Goal: Task Accomplishment & Management: Complete application form

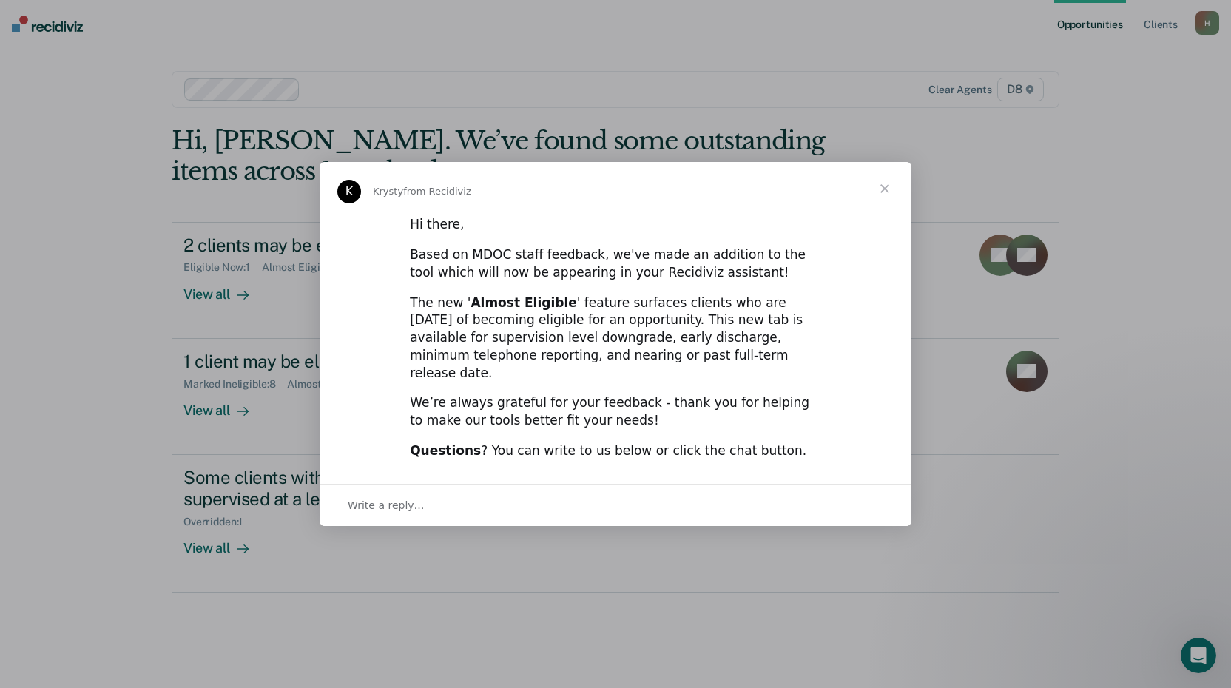
click at [884, 198] on span "Close" at bounding box center [884, 188] width 53 height 53
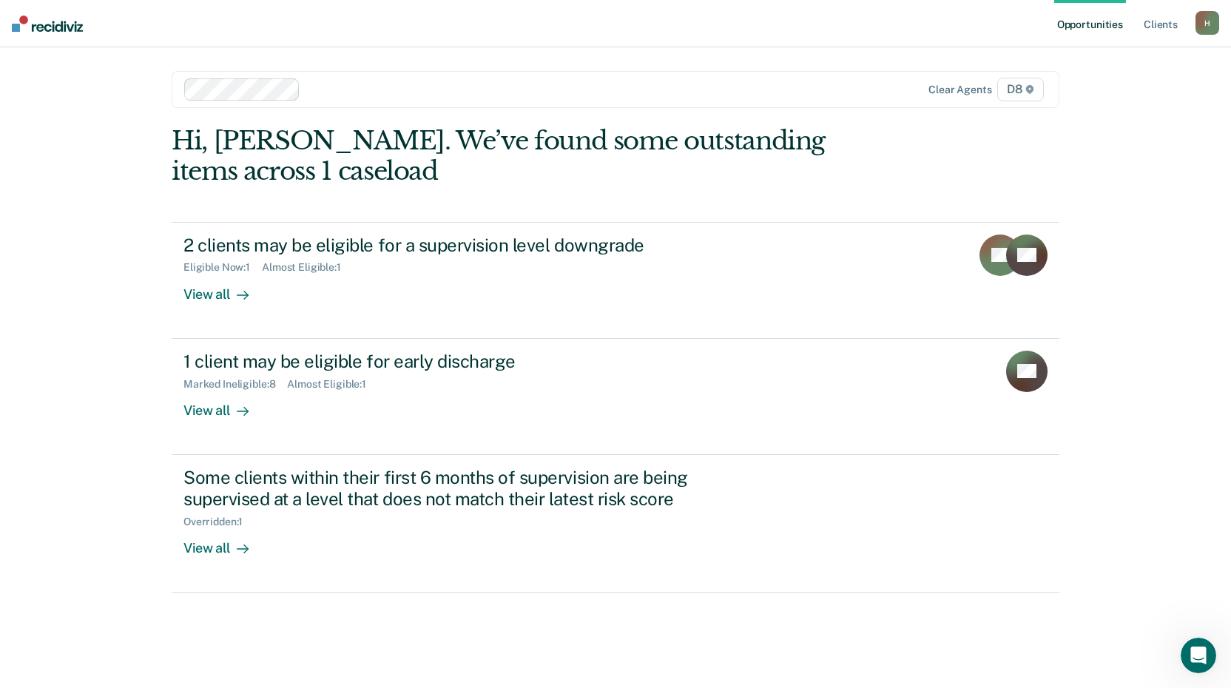
drag, startPoint x: 682, startPoint y: 190, endPoint x: 673, endPoint y: 189, distance: 9.0
click at [678, 186] on div "Hi, [PERSON_NAME]. We’ve found some outstanding items across 1 caseload 2 clien…" at bounding box center [616, 359] width 888 height 467
click at [137, 322] on div "Opportunities Client s [EMAIL_ADDRESS][US_STATE][DOMAIN_NAME] H Profile How it …" at bounding box center [615, 344] width 1231 height 688
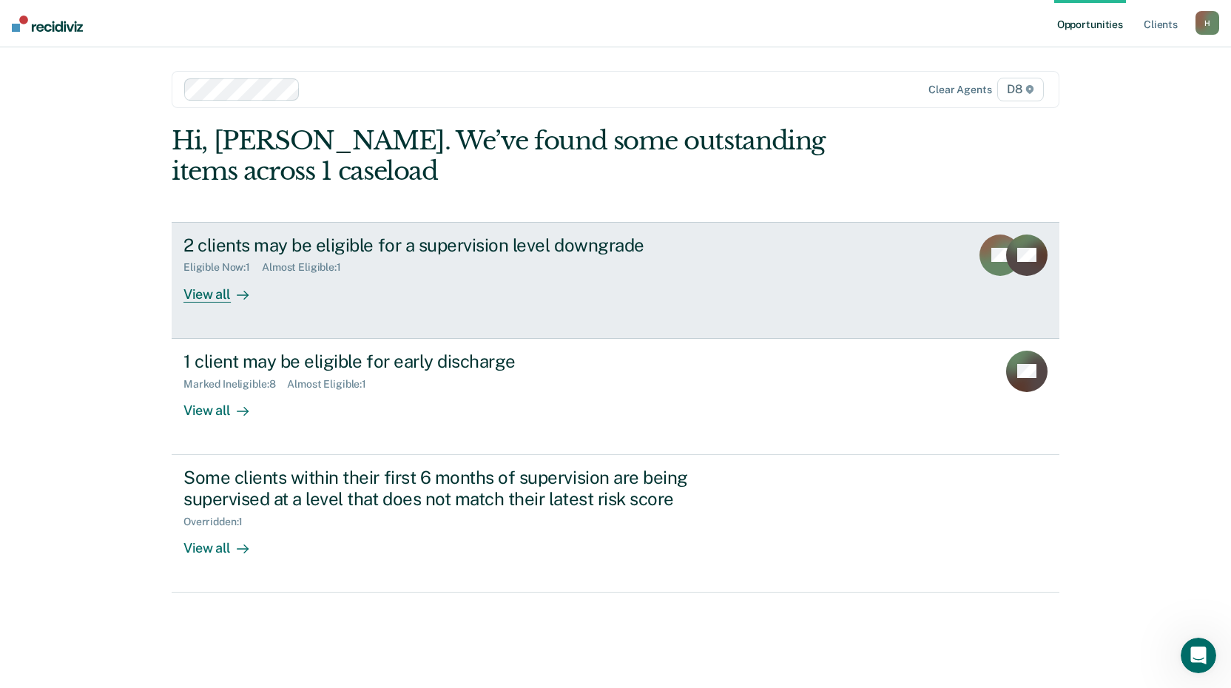
click at [221, 295] on div "View all" at bounding box center [224, 288] width 83 height 29
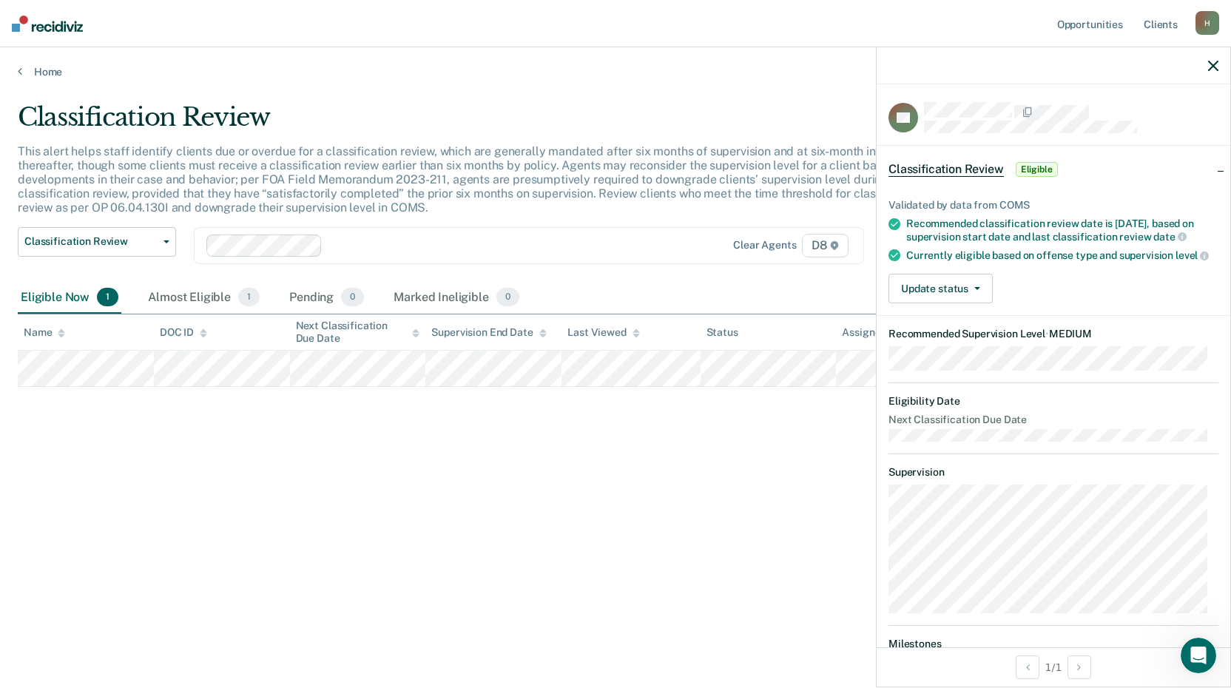
click at [631, 446] on div "Classification Review This alert helps staff identify clients due or overdue fo…" at bounding box center [616, 339] width 1196 height 475
click at [673, 284] on div "Eligible Now 1 Almost Eligible 1 Pending 0 Marked Ineligible 0" at bounding box center [616, 298] width 1196 height 33
click at [815, 140] on div "Classification Review" at bounding box center [479, 123] width 923 height 42
click at [918, 289] on button "Update status" at bounding box center [941, 289] width 104 height 30
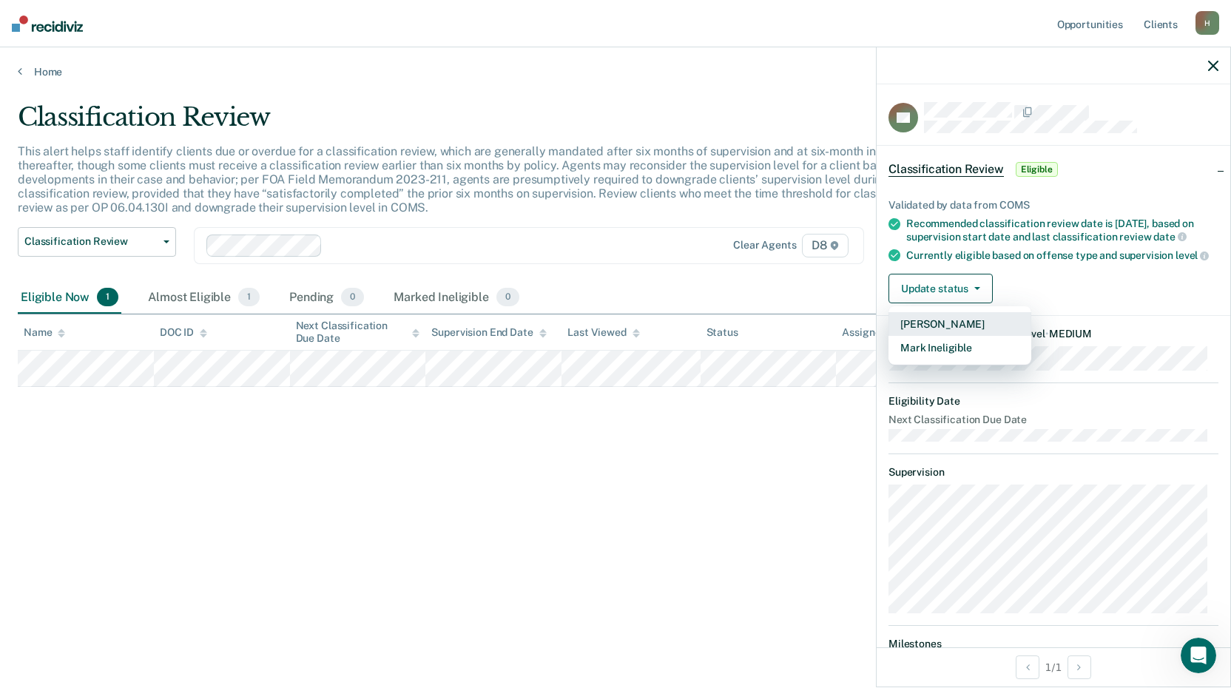
click at [932, 336] on button "[PERSON_NAME]" at bounding box center [960, 324] width 143 height 24
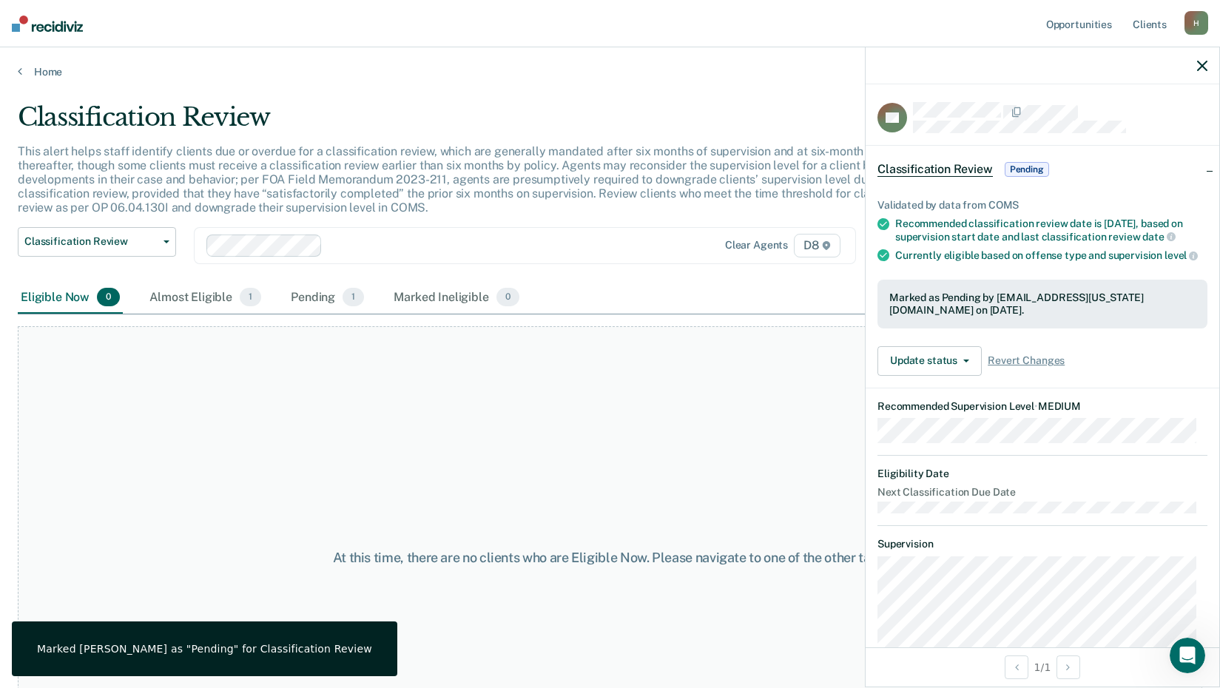
click at [1203, 70] on icon "button" at bounding box center [1202, 66] width 10 height 10
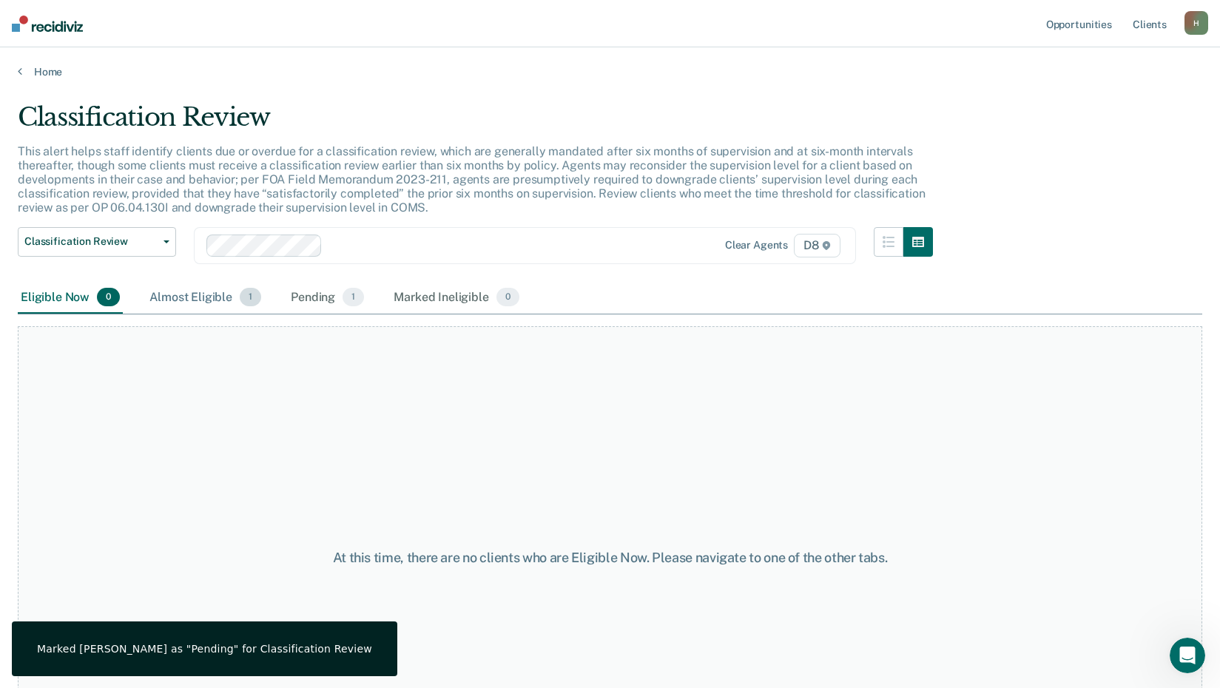
click at [230, 307] on div "Almost Eligible 1" at bounding box center [205, 298] width 118 height 33
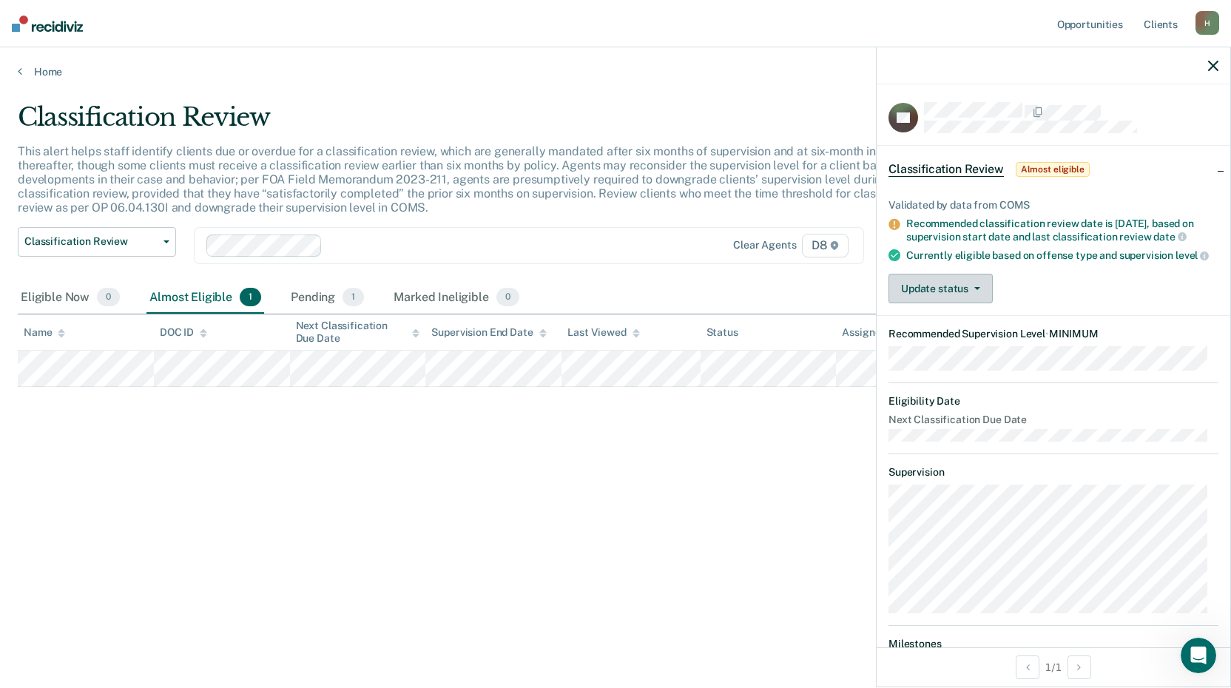
click at [944, 297] on button "Update status" at bounding box center [941, 289] width 104 height 30
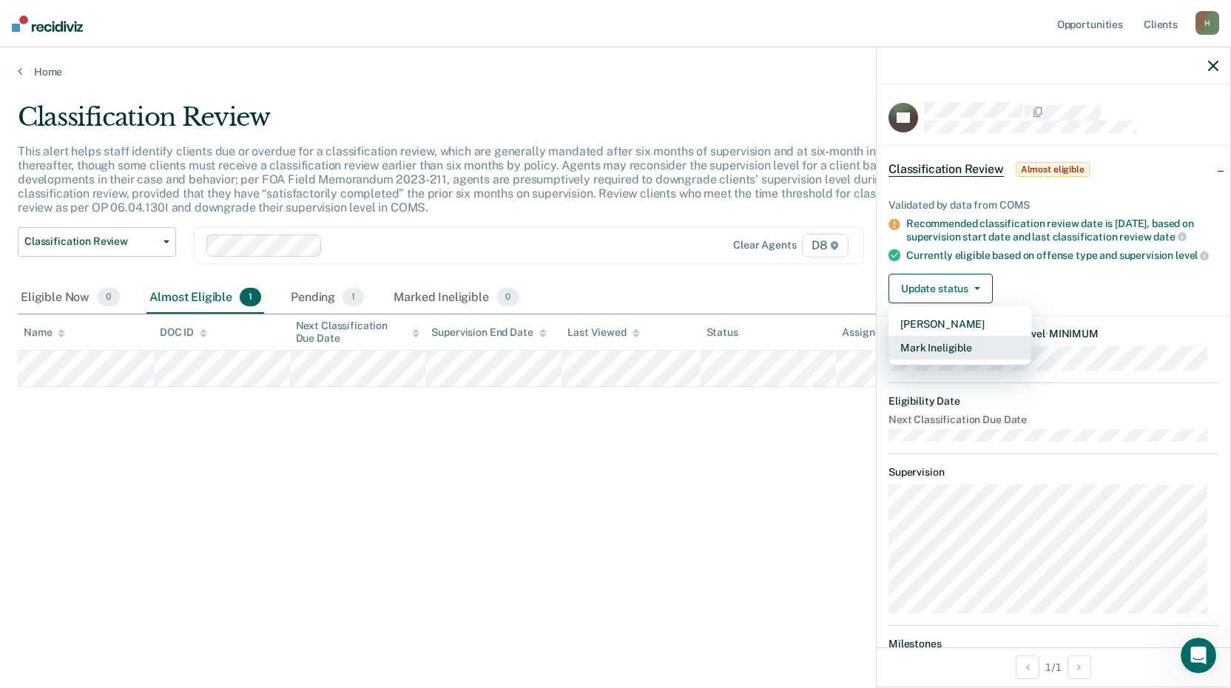
click at [926, 360] on button "Mark Ineligible" at bounding box center [960, 348] width 143 height 24
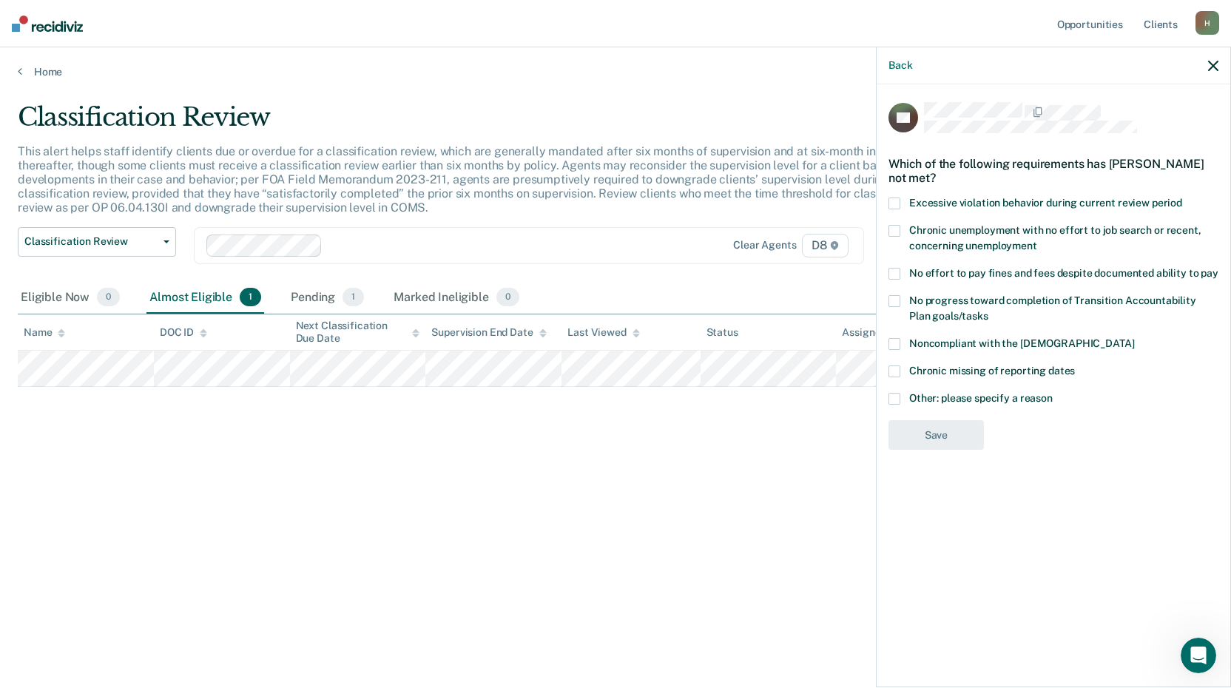
click at [895, 397] on span at bounding box center [895, 399] width 12 height 12
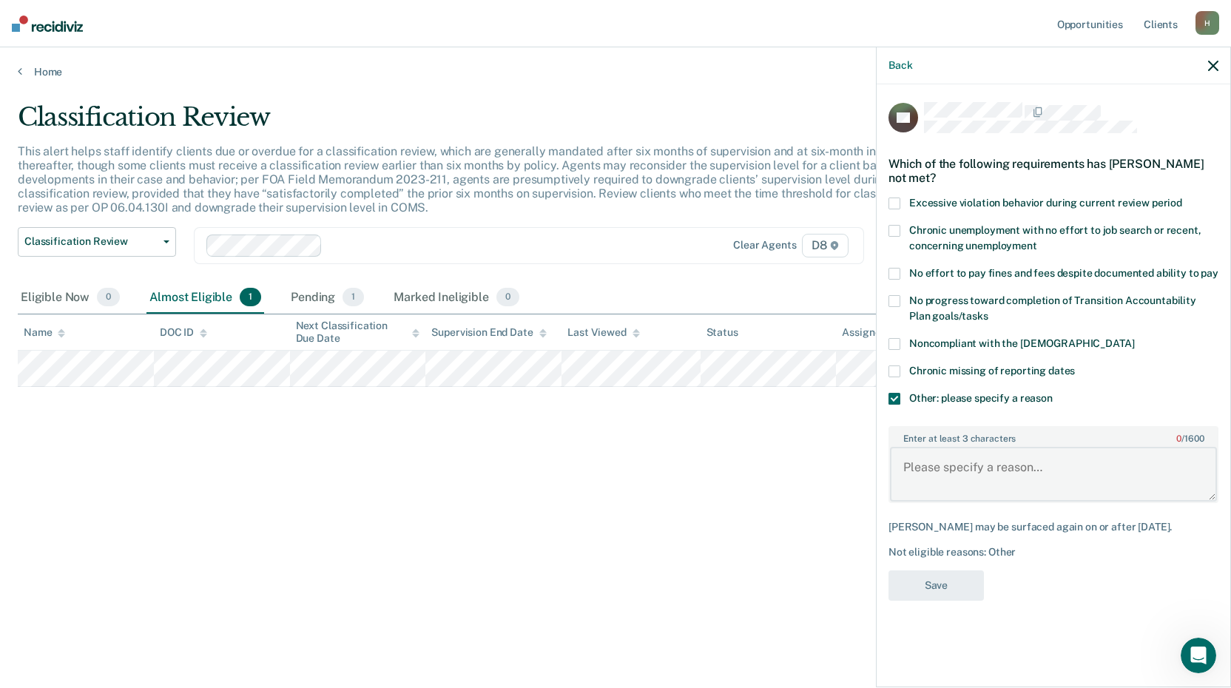
click at [946, 465] on textarea "Enter at least 3 characters 0 / 1600" at bounding box center [1053, 474] width 327 height 55
type textarea "Community service owed."
click at [908, 593] on button "Save" at bounding box center [936, 585] width 95 height 30
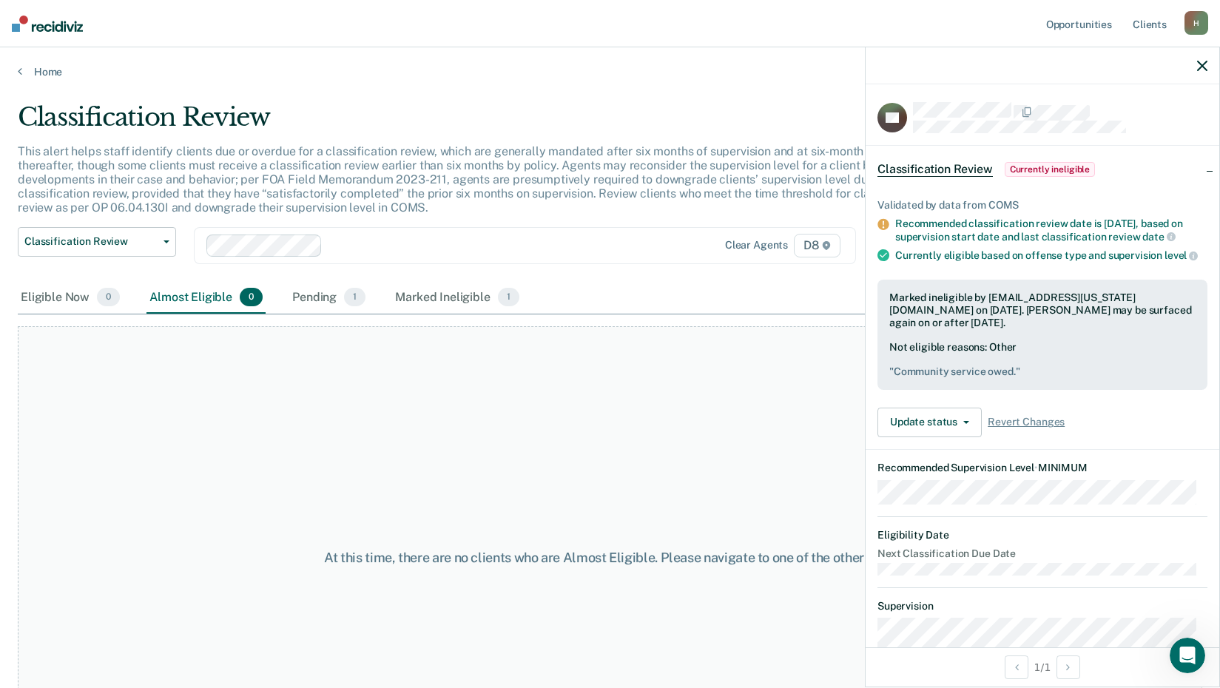
click at [776, 504] on div "At this time, there are no clients who are Almost Eligible. Please navigate to …" at bounding box center [610, 557] width 1185 height 463
click at [1205, 61] on icon "button" at bounding box center [1202, 66] width 10 height 10
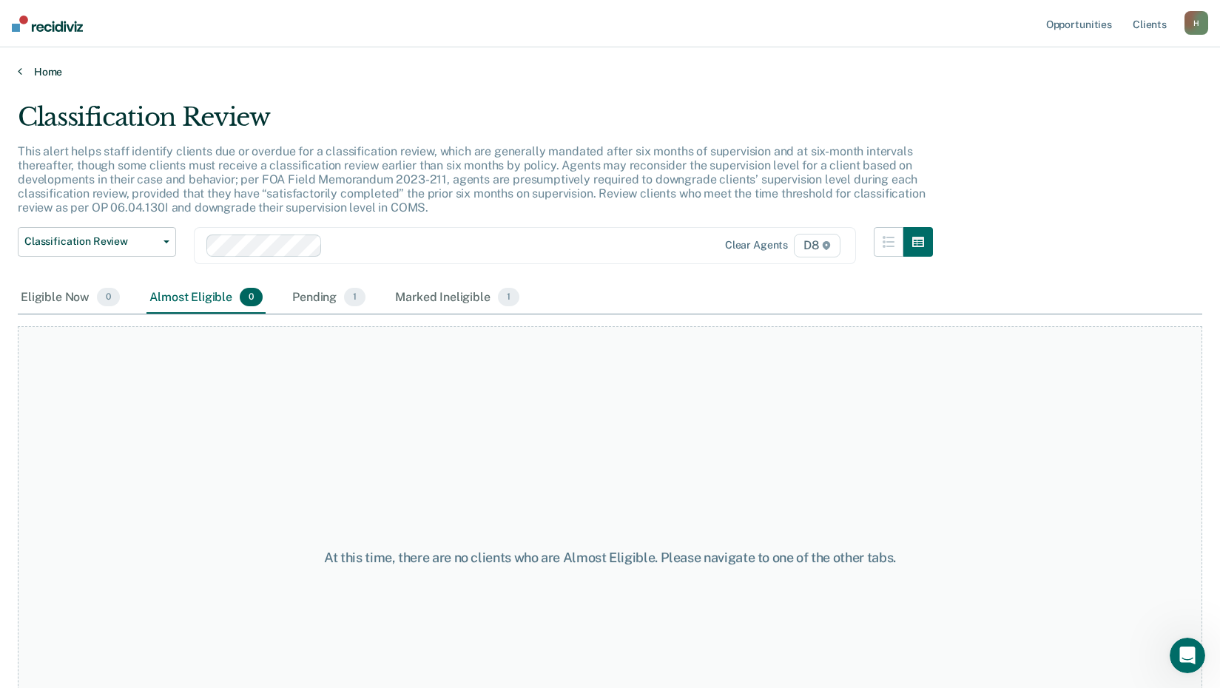
click at [48, 78] on link "Home" at bounding box center [610, 71] width 1185 height 13
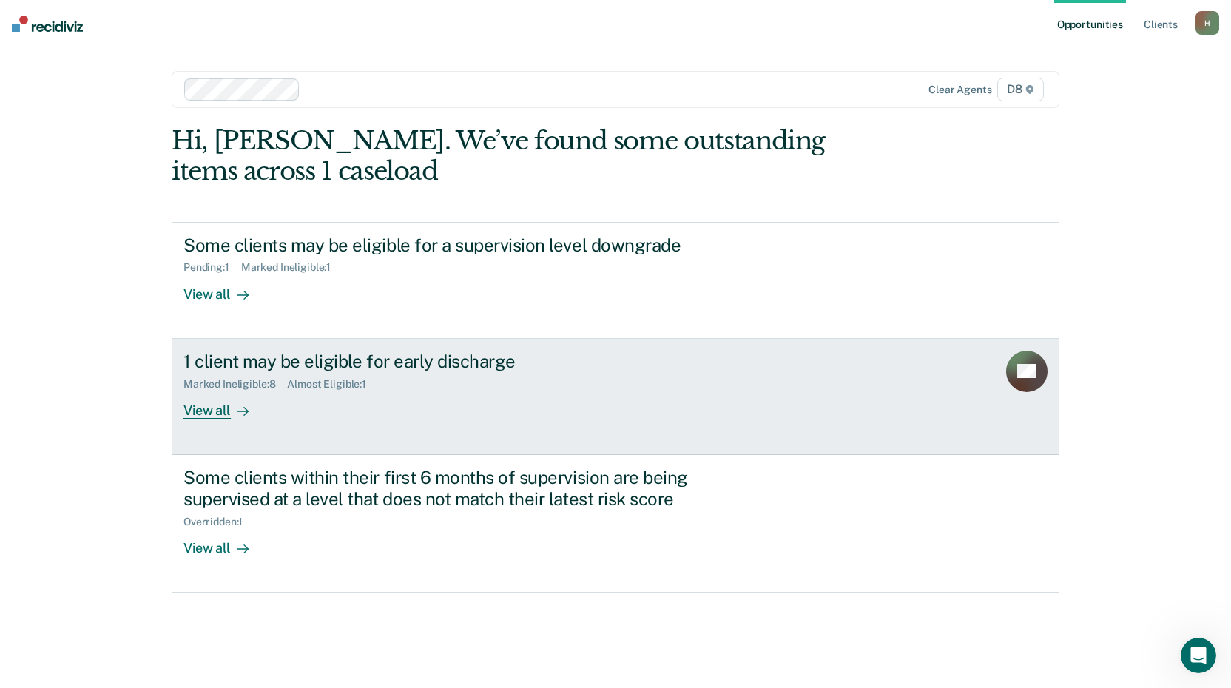
click at [221, 419] on link "1 client may be eligible for early discharge Marked Ineligible : 8 Almost Eligi…" at bounding box center [616, 397] width 888 height 116
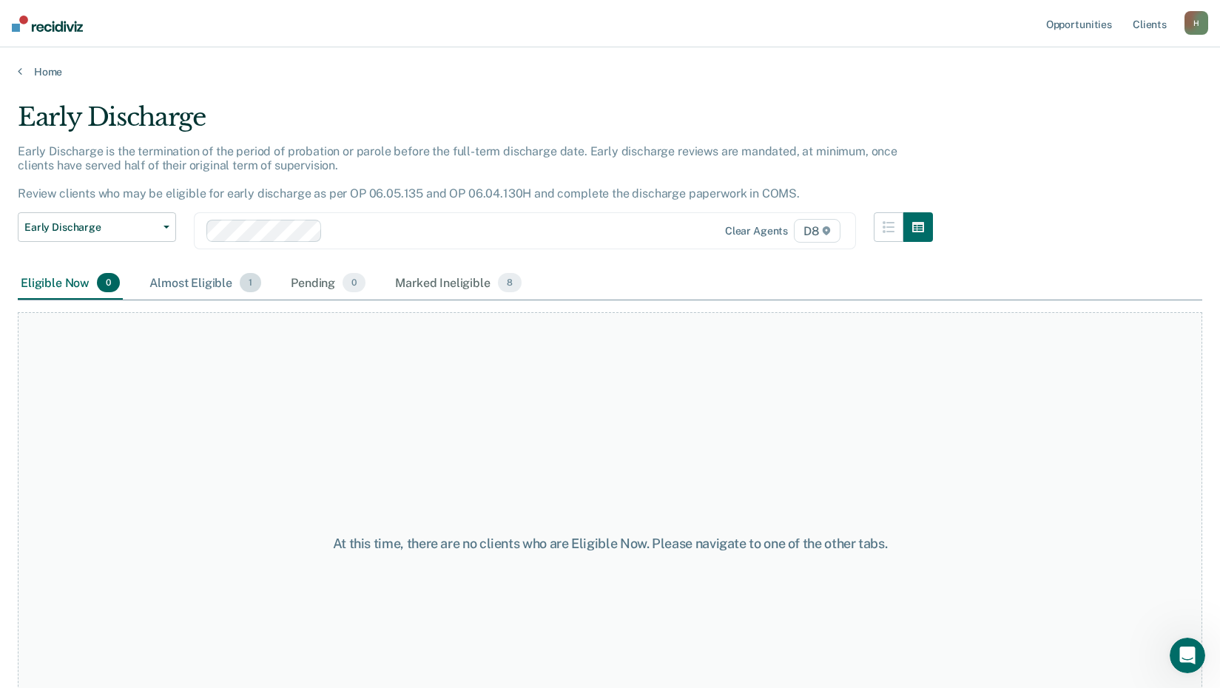
click at [214, 289] on div "Almost Eligible 1" at bounding box center [205, 283] width 118 height 33
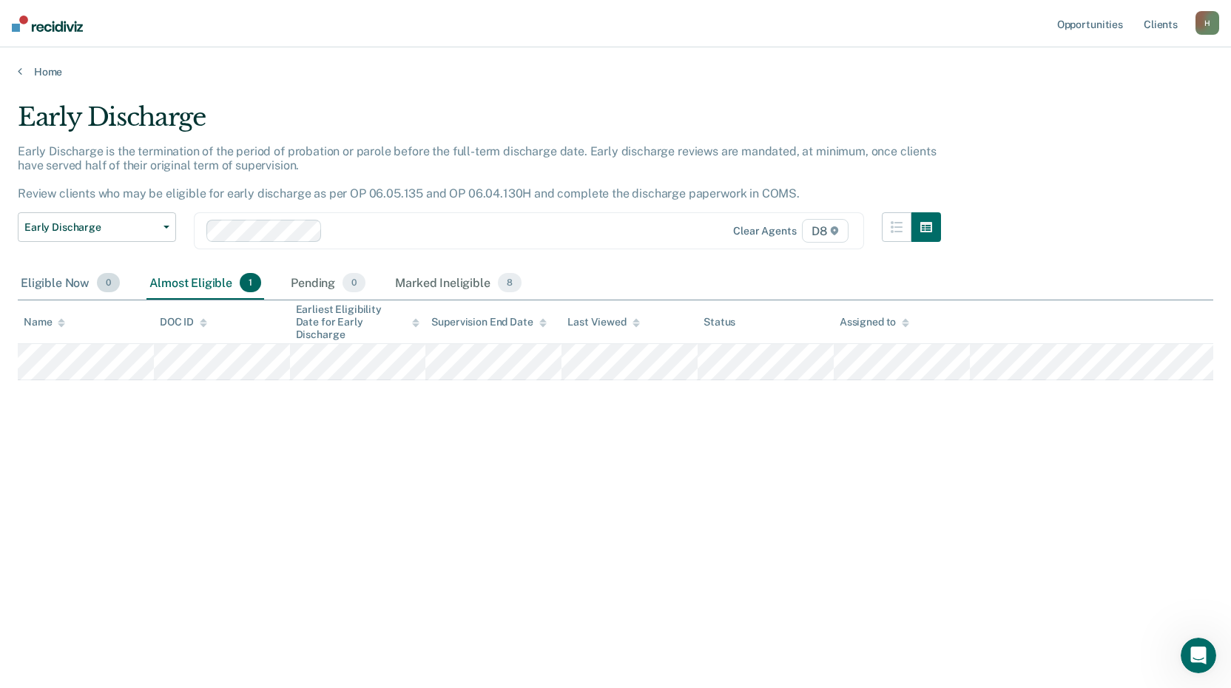
click at [58, 283] on div "Eligible Now 0" at bounding box center [70, 283] width 105 height 33
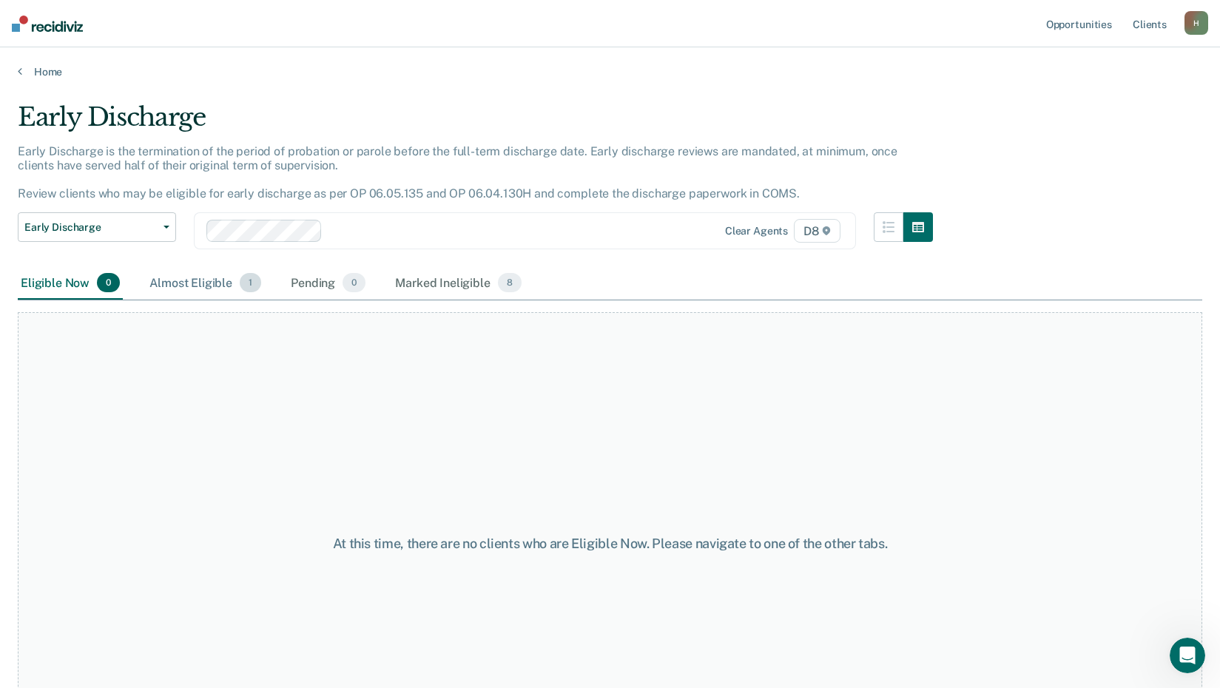
click at [214, 295] on div "Almost Eligible 1" at bounding box center [205, 283] width 118 height 33
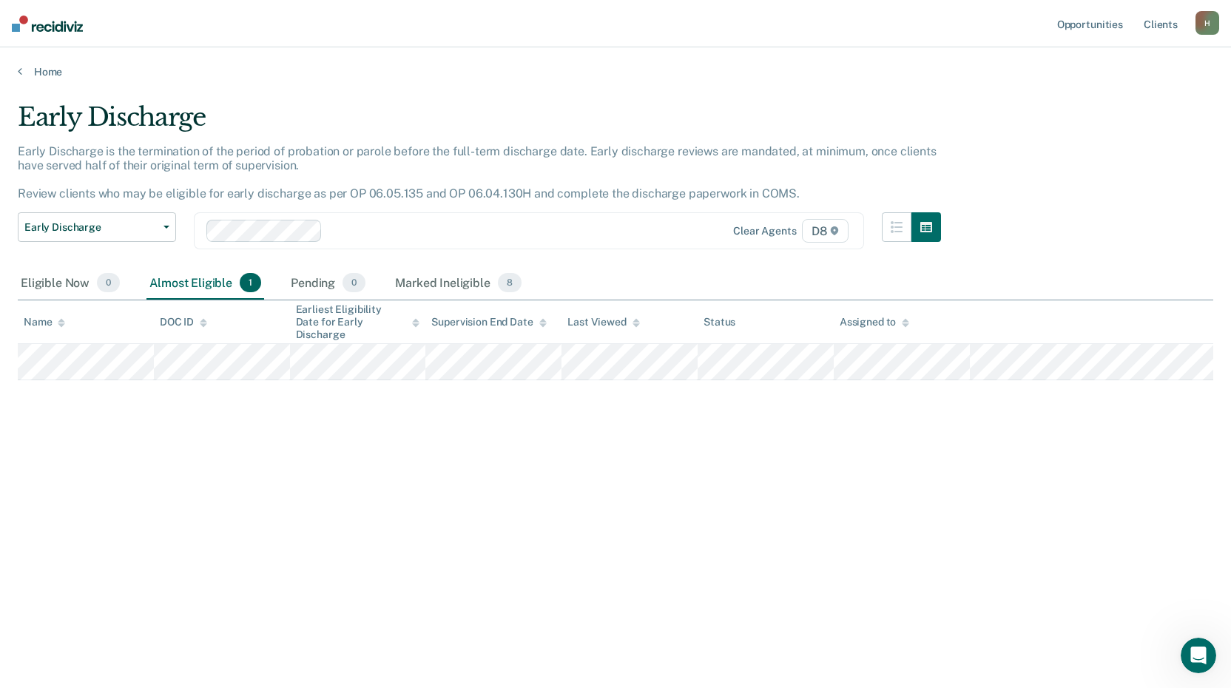
click at [478, 366] on div "Early Discharge Early Discharge is the termination of the period of probation o…" at bounding box center [616, 339] width 1196 height 475
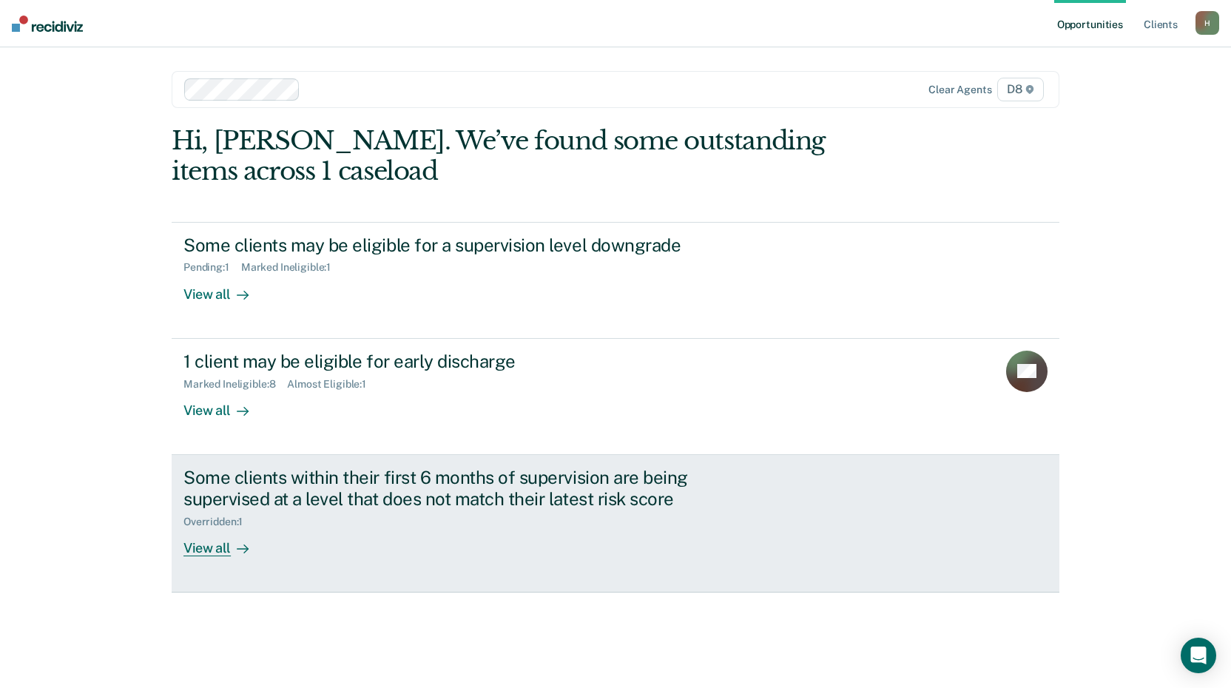
click at [214, 556] on div "View all" at bounding box center [224, 542] width 83 height 29
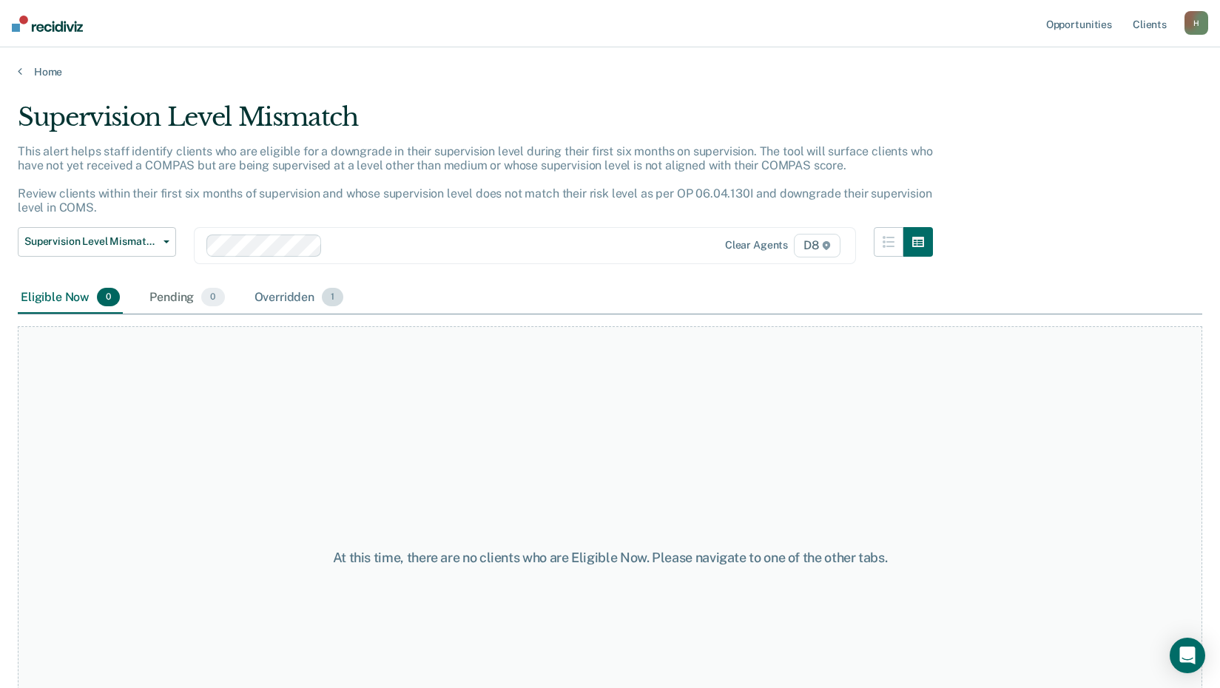
click at [306, 298] on div "Overridden 1" at bounding box center [299, 298] width 95 height 33
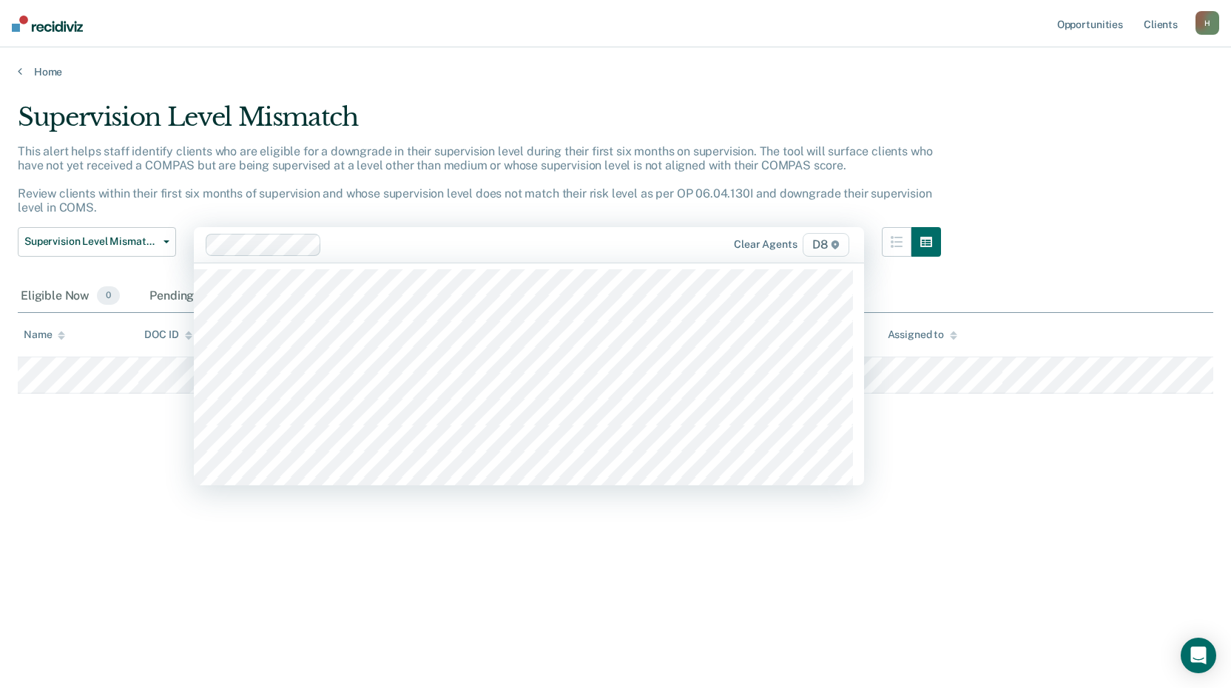
click at [598, 246] on div at bounding box center [492, 244] width 329 height 17
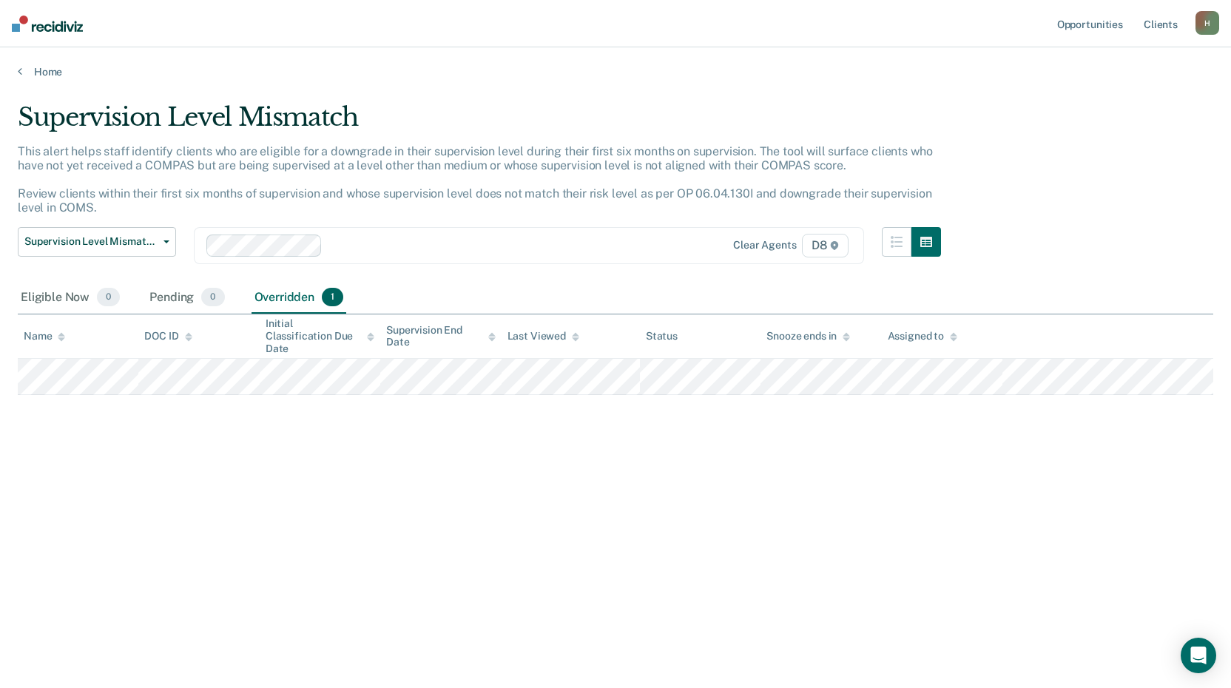
click at [636, 160] on p "This alert helps staff identify clients who are eligible for a downgrade in the…" at bounding box center [475, 179] width 914 height 71
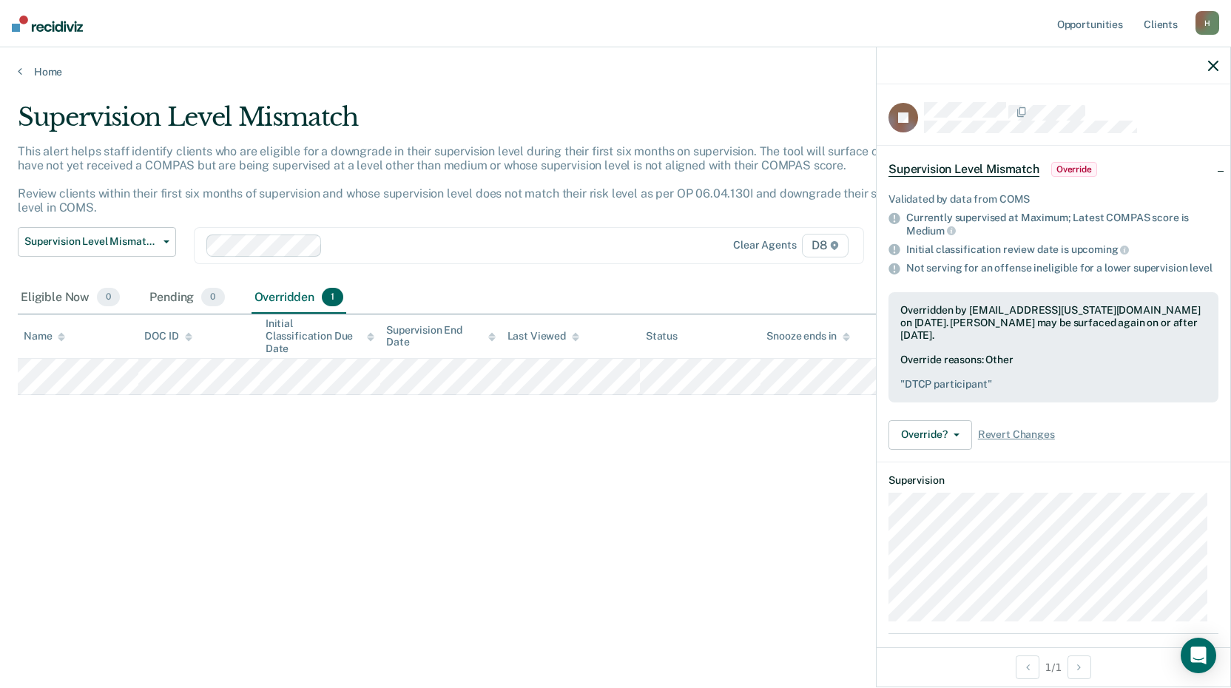
click at [713, 424] on div "Supervision Level Mismatch This alert helps staff identify clients who are elig…" at bounding box center [616, 339] width 1196 height 475
click at [739, 272] on div "Supervision Level Mismatch Classification Review Early Discharge Minimum Teleph…" at bounding box center [479, 254] width 923 height 55
click at [1217, 62] on icon "button" at bounding box center [1213, 66] width 10 height 10
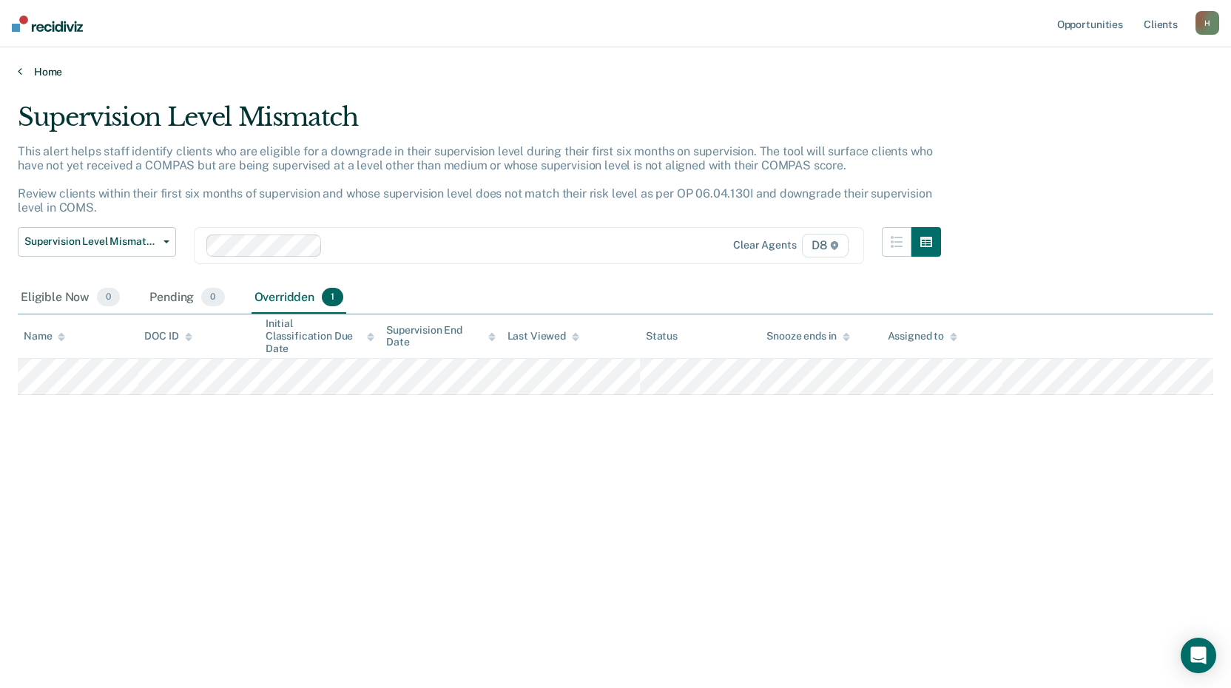
click at [47, 72] on link "Home" at bounding box center [616, 71] width 1196 height 13
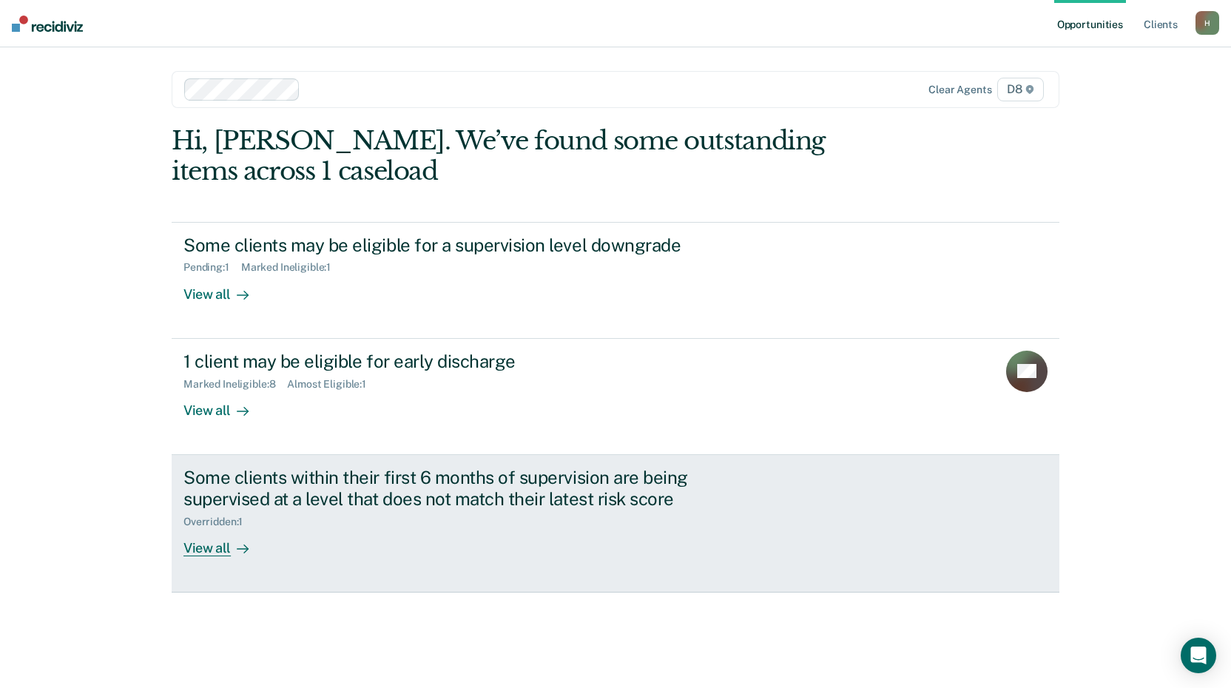
click at [186, 540] on div "View all" at bounding box center [224, 542] width 83 height 29
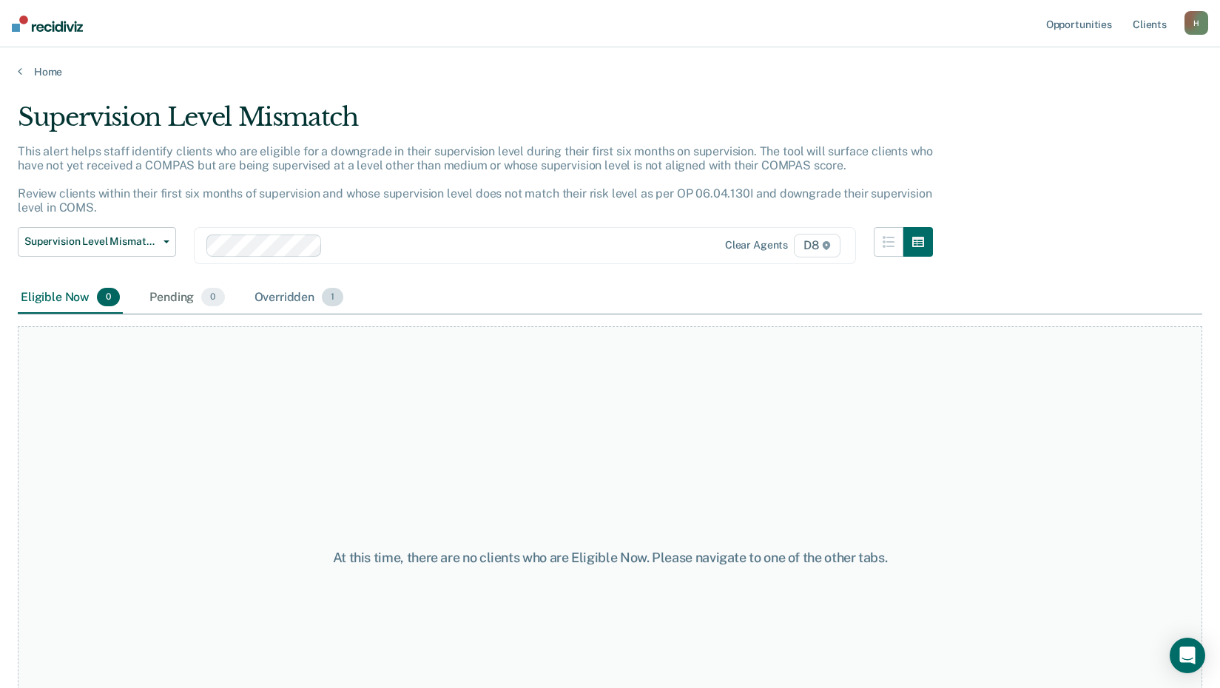
click at [263, 290] on div "Overridden 1" at bounding box center [299, 298] width 95 height 33
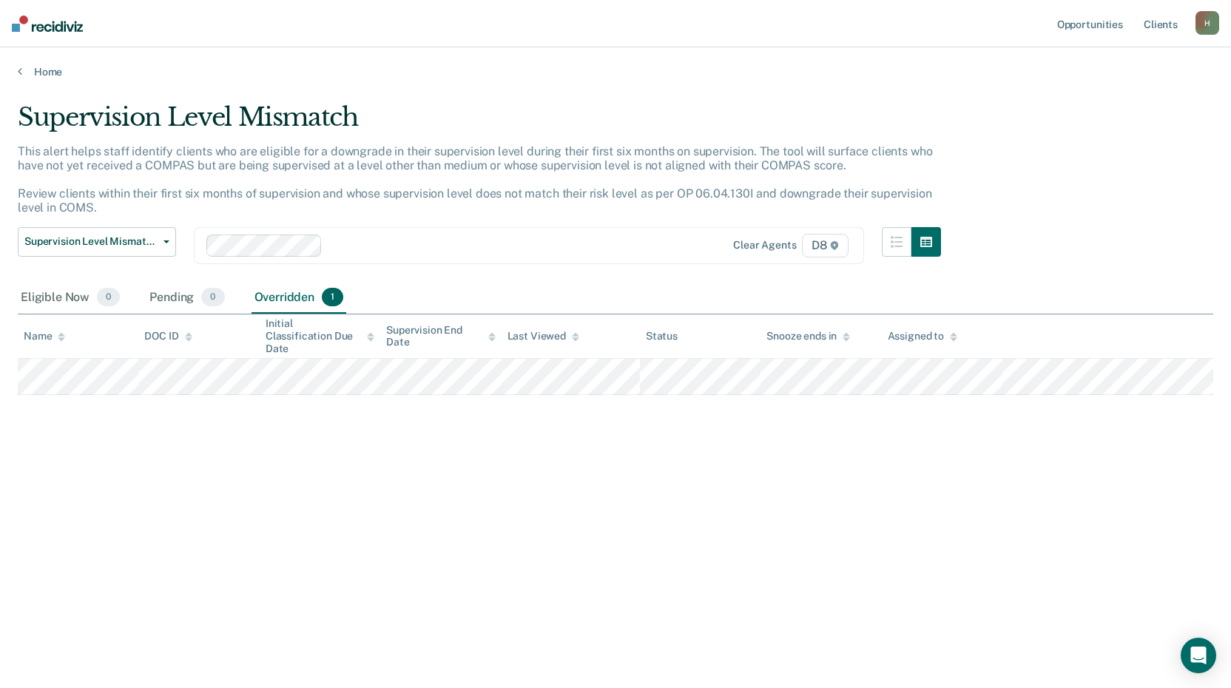
drag, startPoint x: 1133, startPoint y: 98, endPoint x: 1136, endPoint y: 84, distance: 13.8
click at [1133, 95] on main "Supervision Level Mismatch This alert helps staff identify clients who are elig…" at bounding box center [615, 380] width 1231 height 605
click at [731, 297] on div "Eligible Now 0 Pending 0 Overridden 1" at bounding box center [616, 298] width 1196 height 33
